Goal: Transaction & Acquisition: Purchase product/service

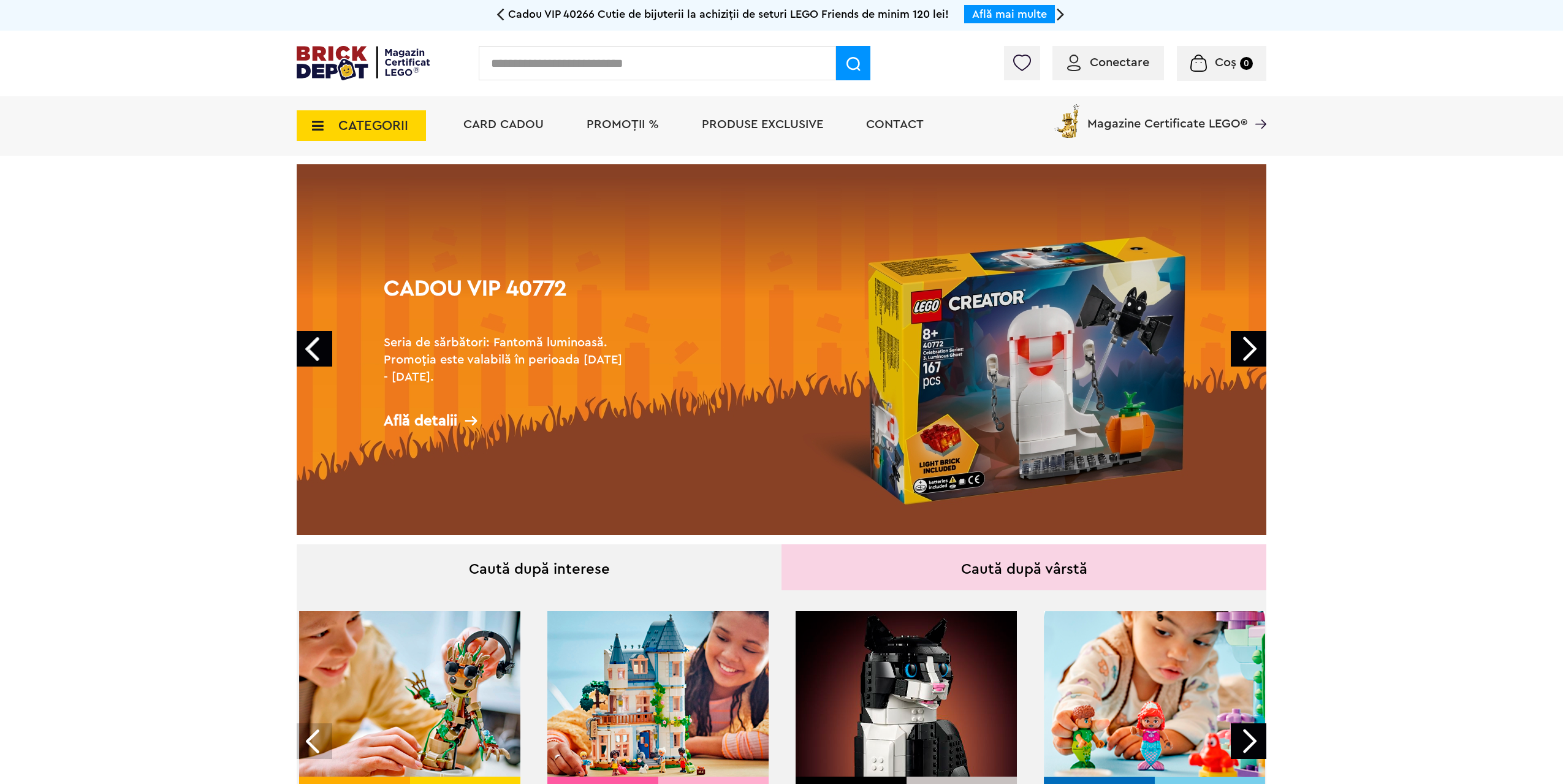
click at [1088, 75] on div "Conectare" at bounding box center [1108, 63] width 112 height 34
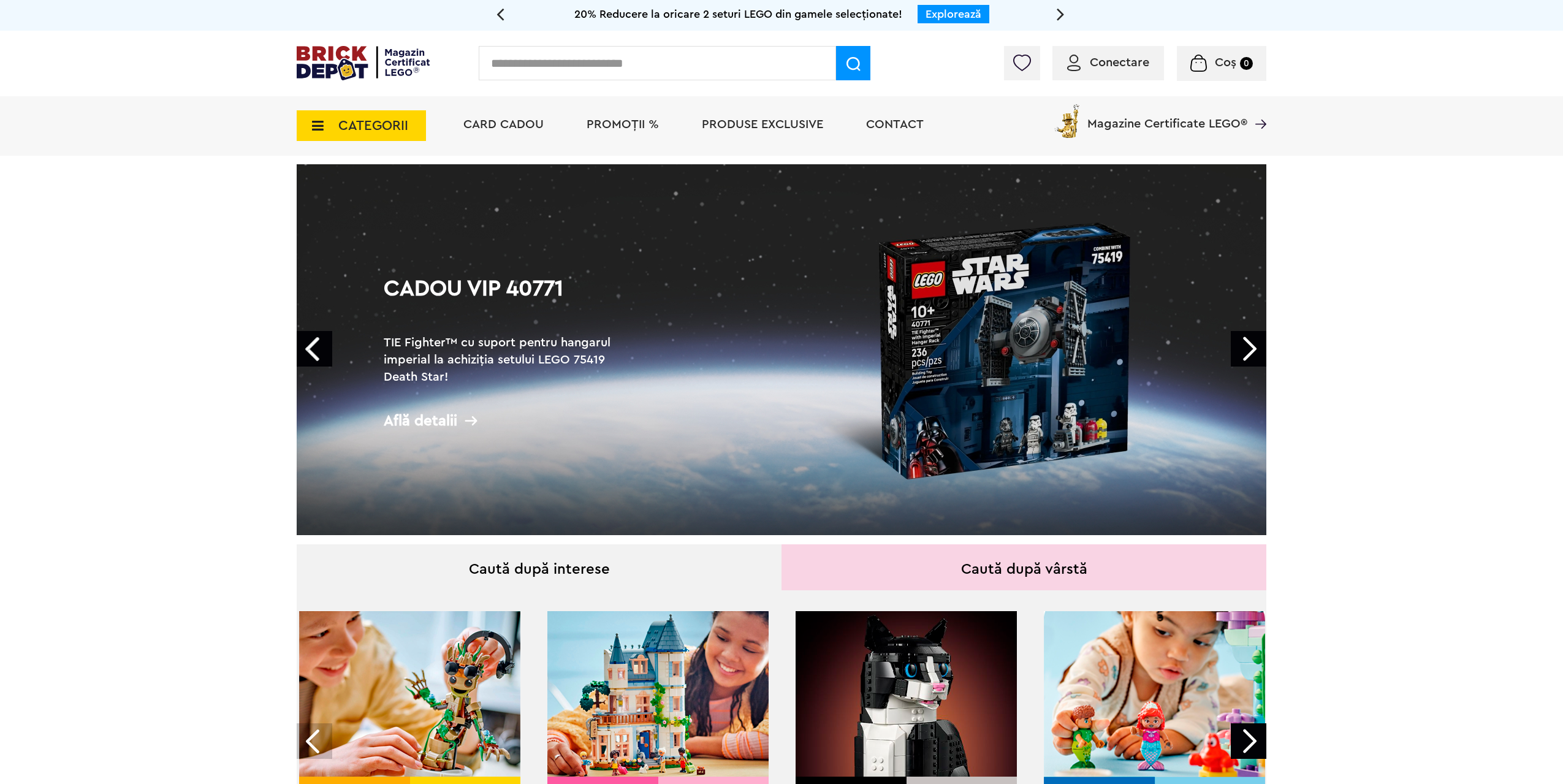
click at [1091, 72] on div "Conectare" at bounding box center [1108, 63] width 112 height 34
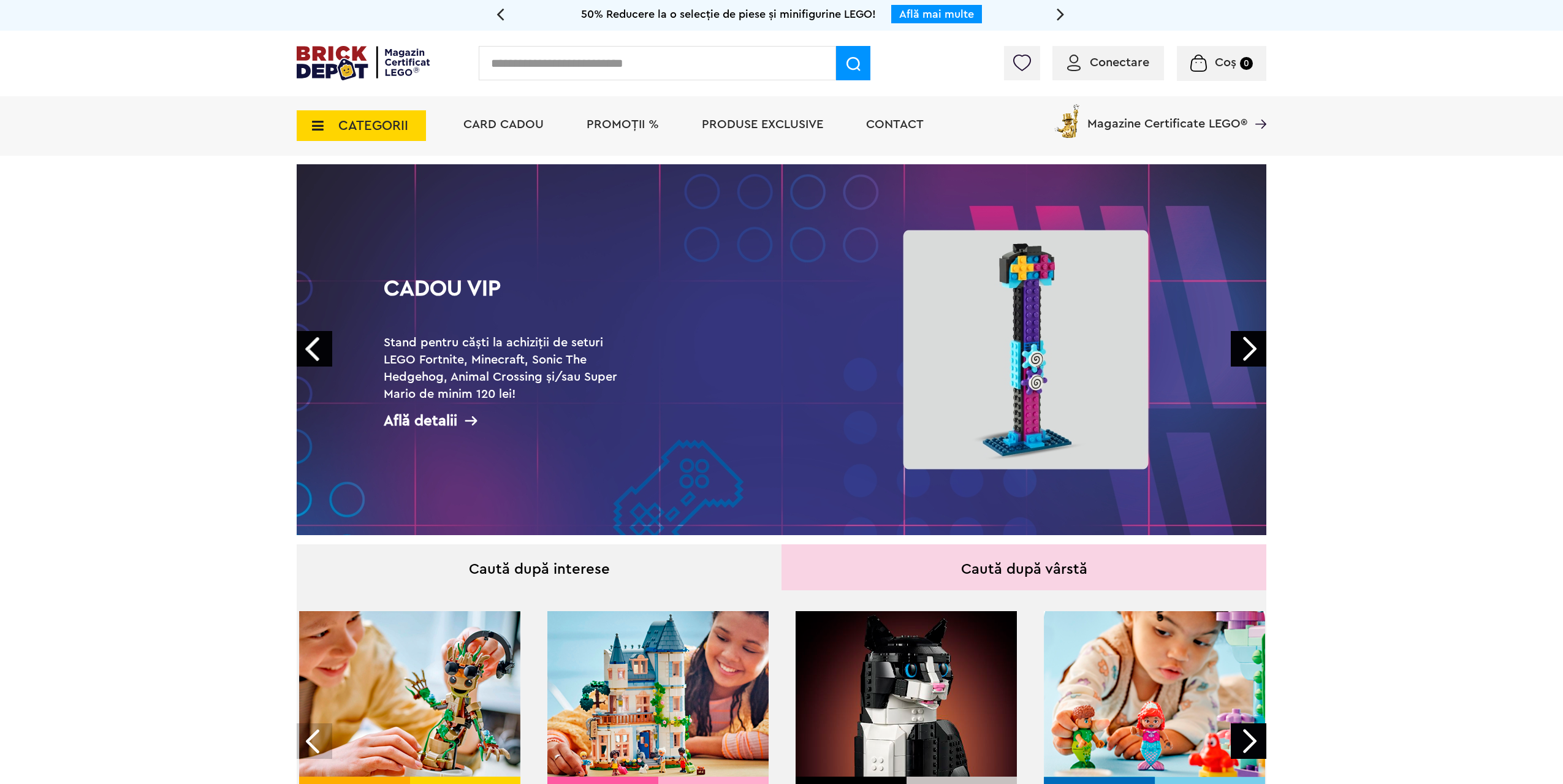
click at [1121, 81] on div "Conectare Coș 0" at bounding box center [1136, 63] width 263 height 35
click at [1121, 63] on span "Conectare" at bounding box center [1120, 63] width 59 height 13
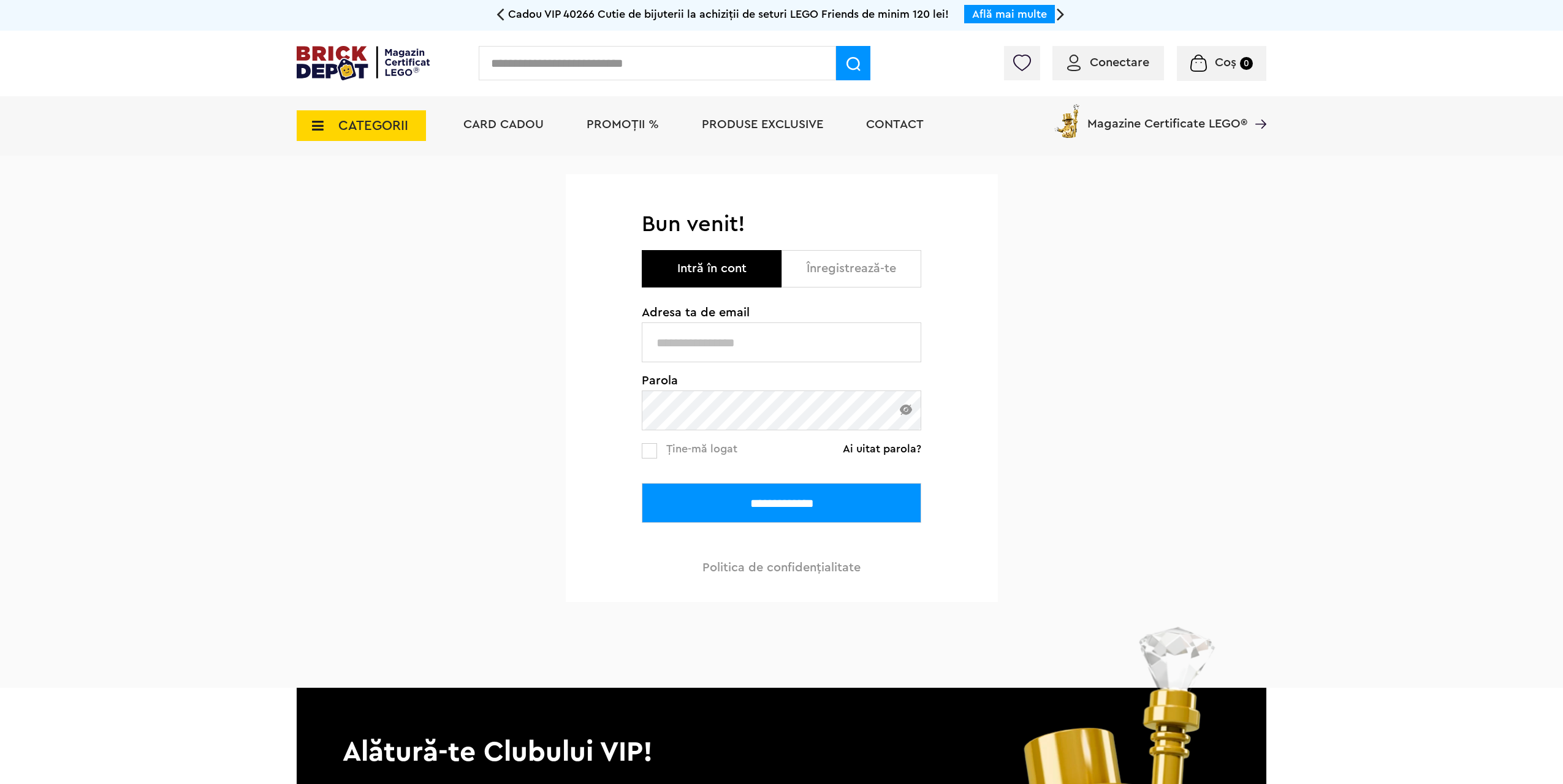
click at [782, 361] on input "text" at bounding box center [782, 343] width 280 height 40
click at [787, 348] on input "text" at bounding box center [782, 343] width 280 height 40
type input "**********"
click at [778, 513] on input "**********" at bounding box center [782, 503] width 280 height 40
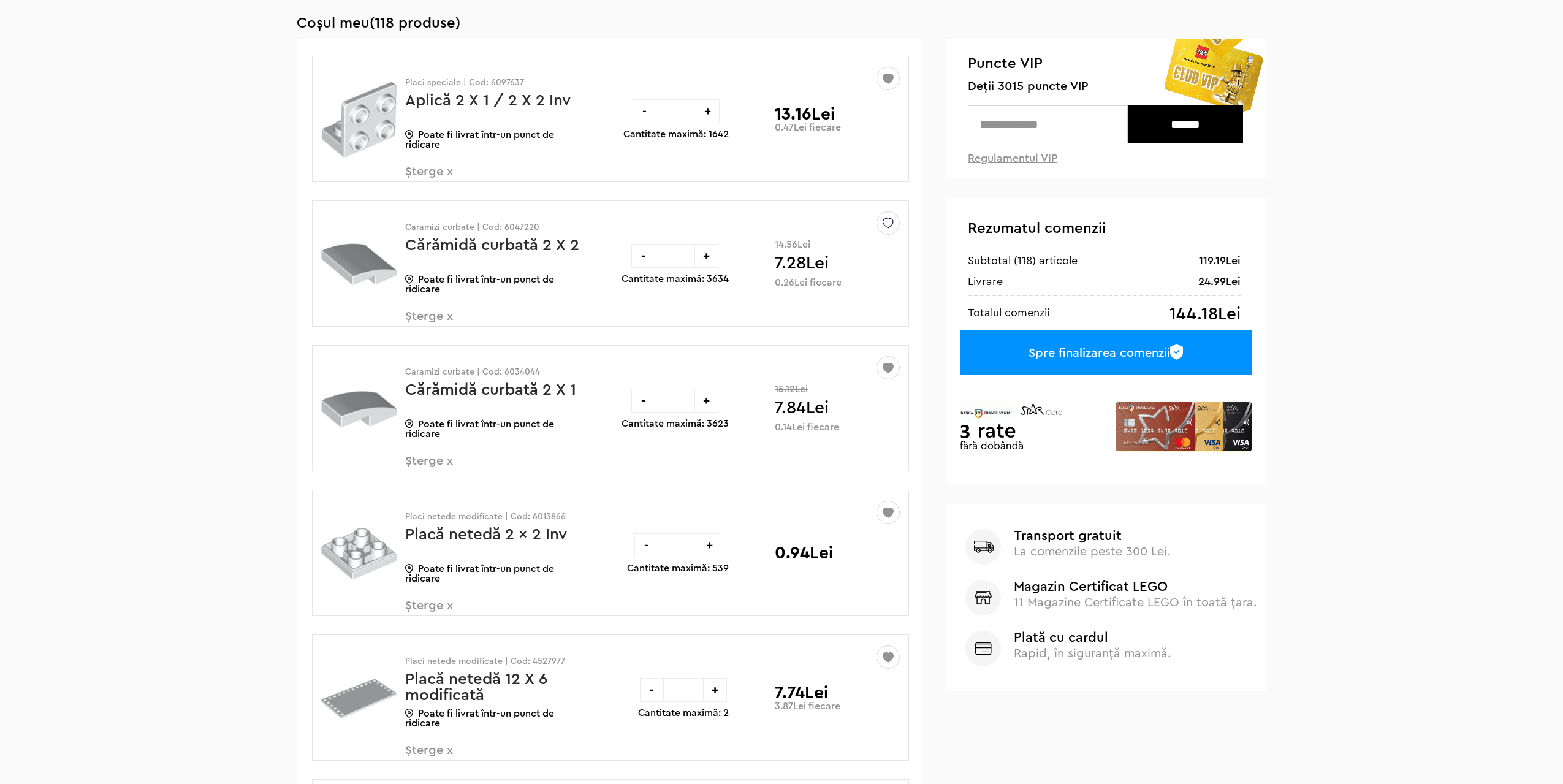
scroll to position [183, 0]
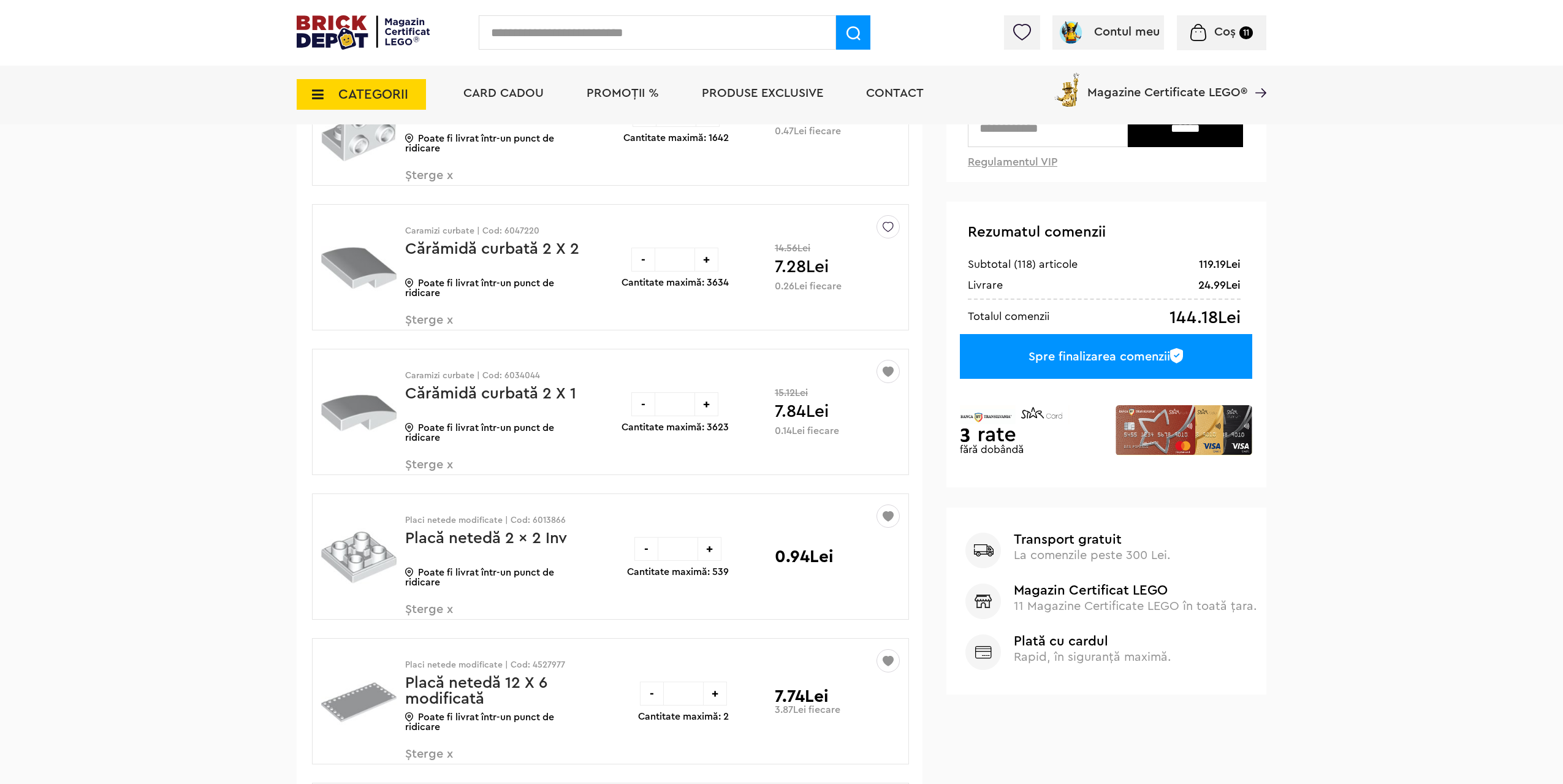
click at [433, 322] on span "Șterge x" at bounding box center [478, 326] width 144 height 26
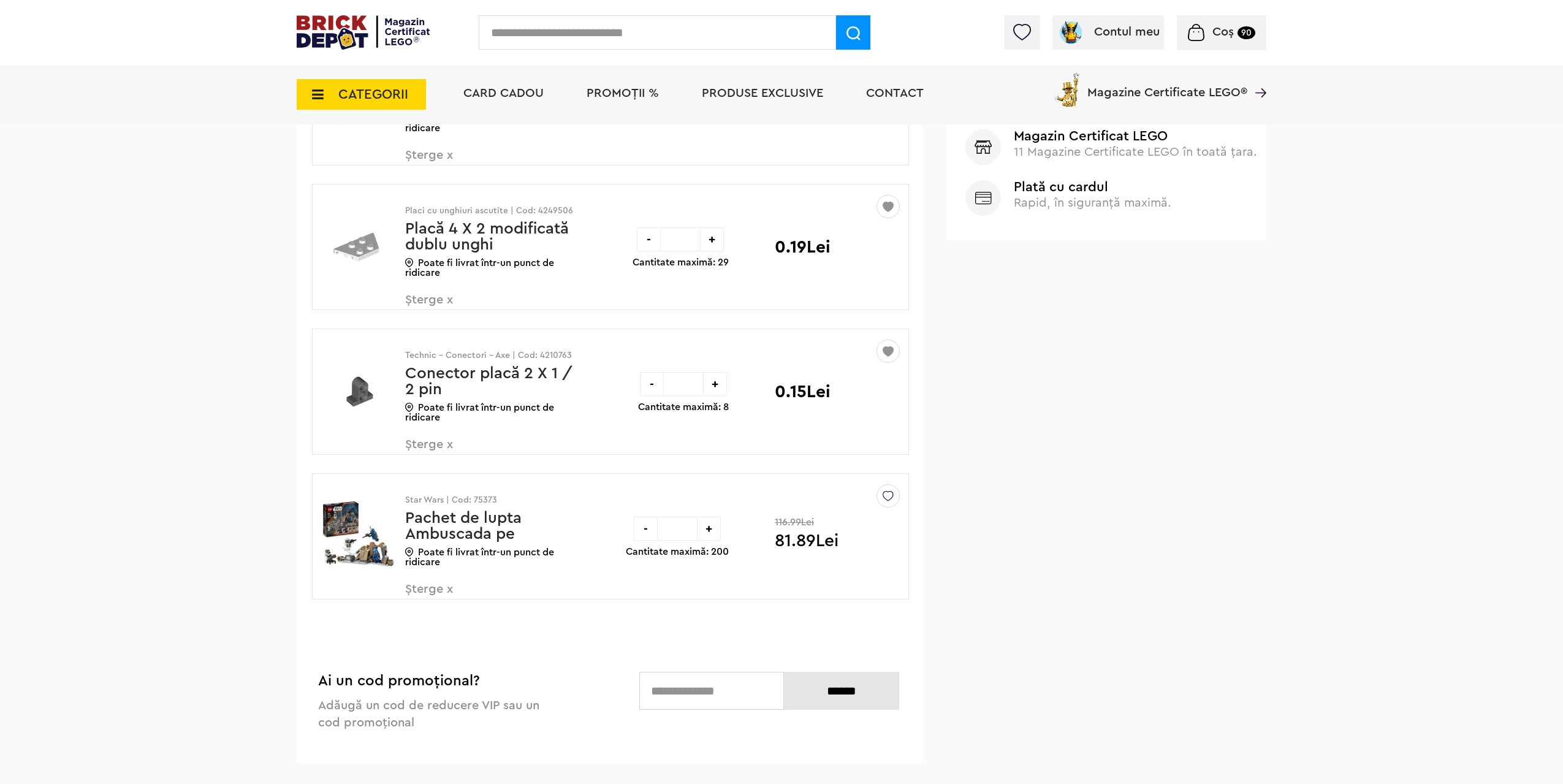
scroll to position [674, 0]
